Goal: Check status

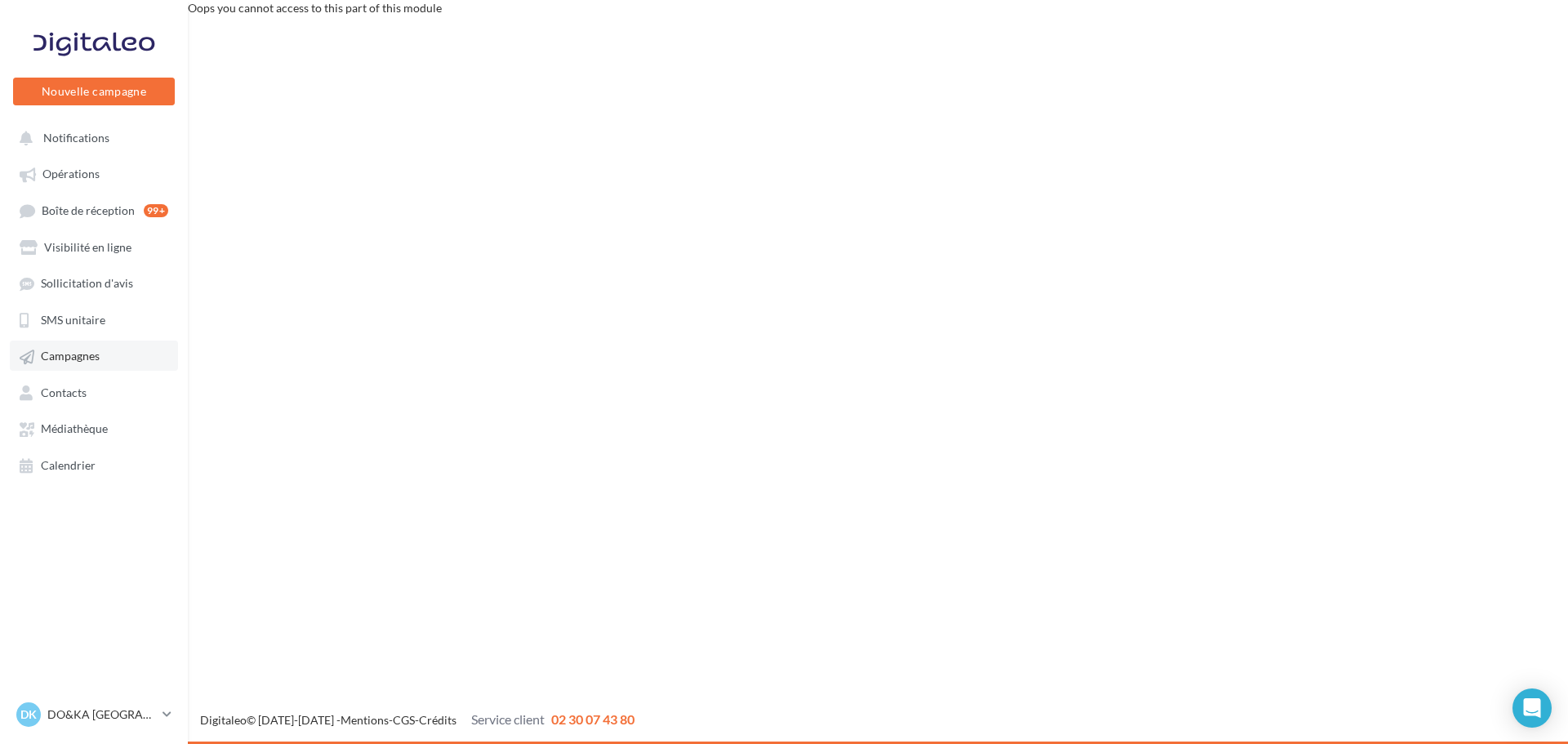
click at [78, 351] on span "Campagnes" at bounding box center [70, 357] width 59 height 14
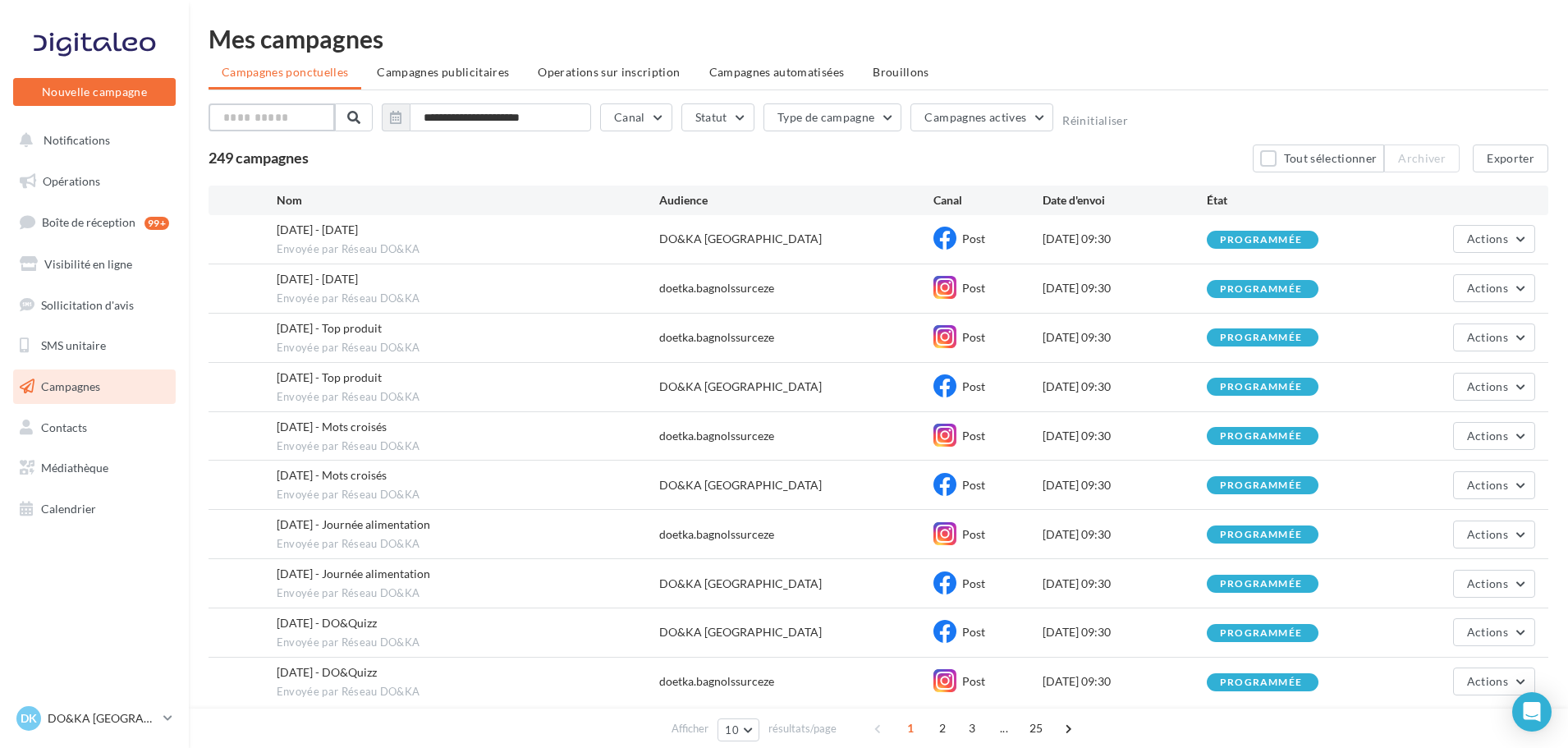
click at [305, 116] on input "text" at bounding box center [271, 118] width 126 height 28
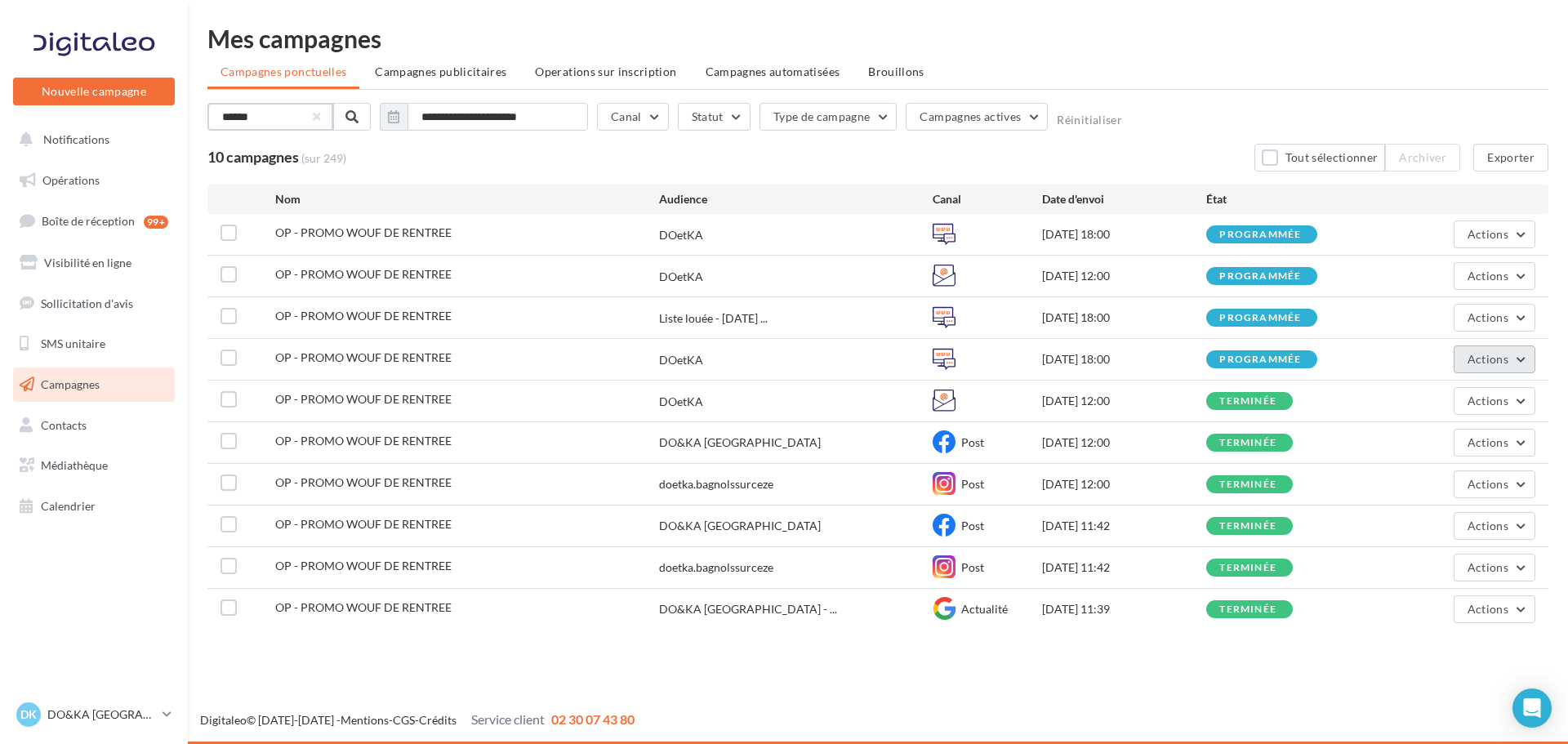
type input "******"
click at [1519, 353] on button "Actions" at bounding box center [1494, 359] width 81 height 28
click at [1519, 393] on button "Actions" at bounding box center [1494, 401] width 81 height 28
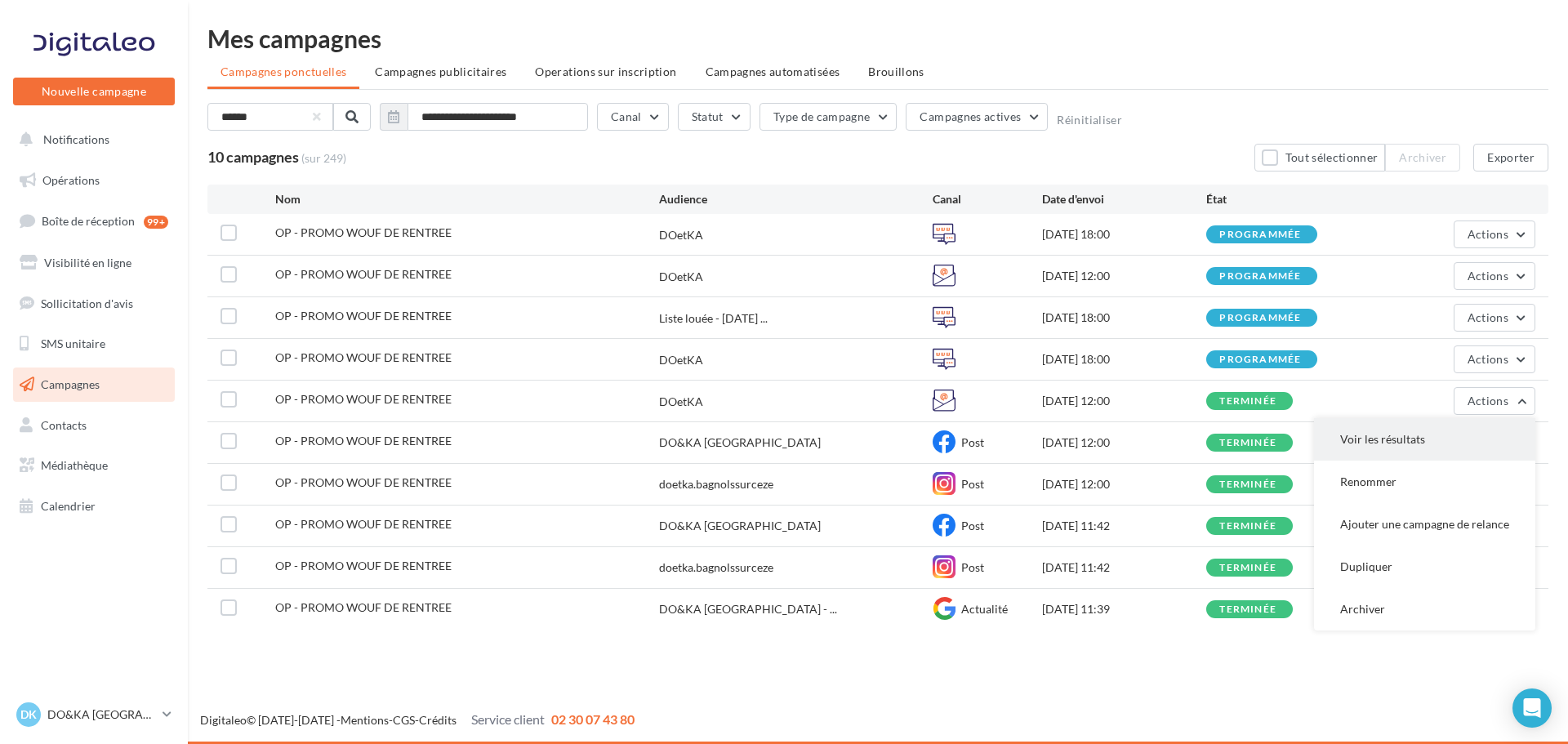
click at [1418, 432] on button "Voir les résultats" at bounding box center [1424, 439] width 221 height 43
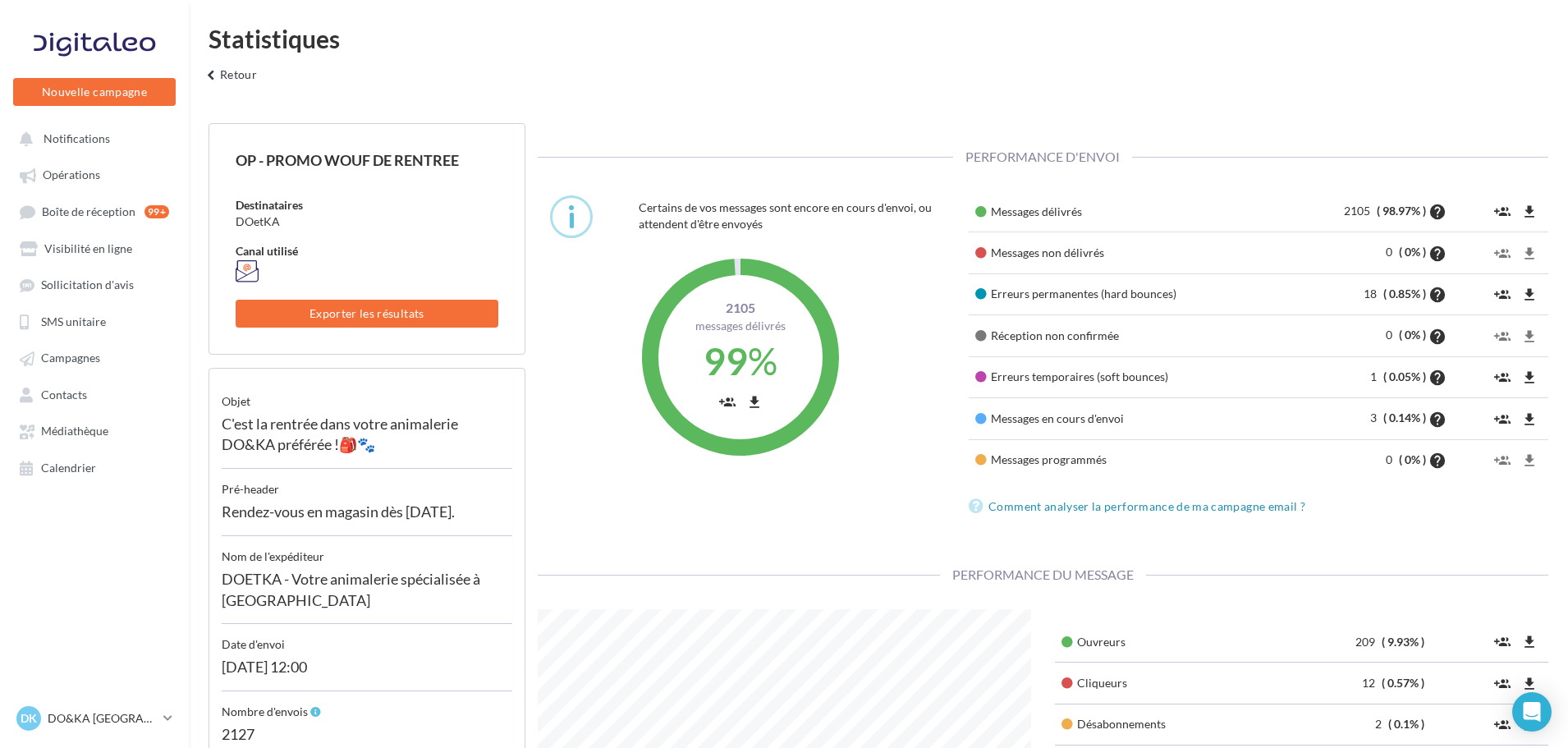
scroll to position [329, 518]
